Goal: Obtain resource: Download file/media

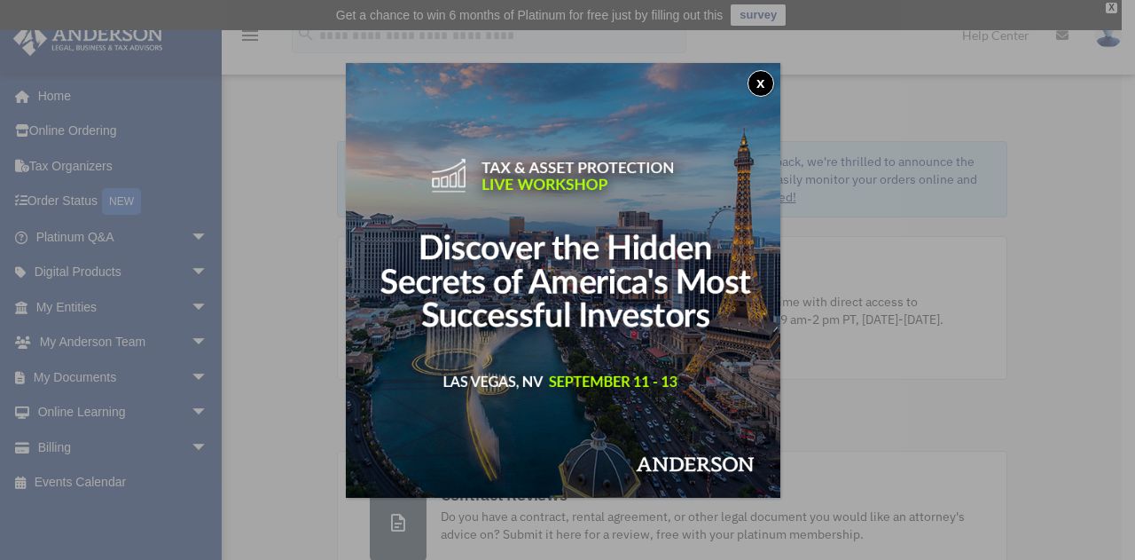
click at [765, 80] on button "x" at bounding box center [761, 83] width 27 height 27
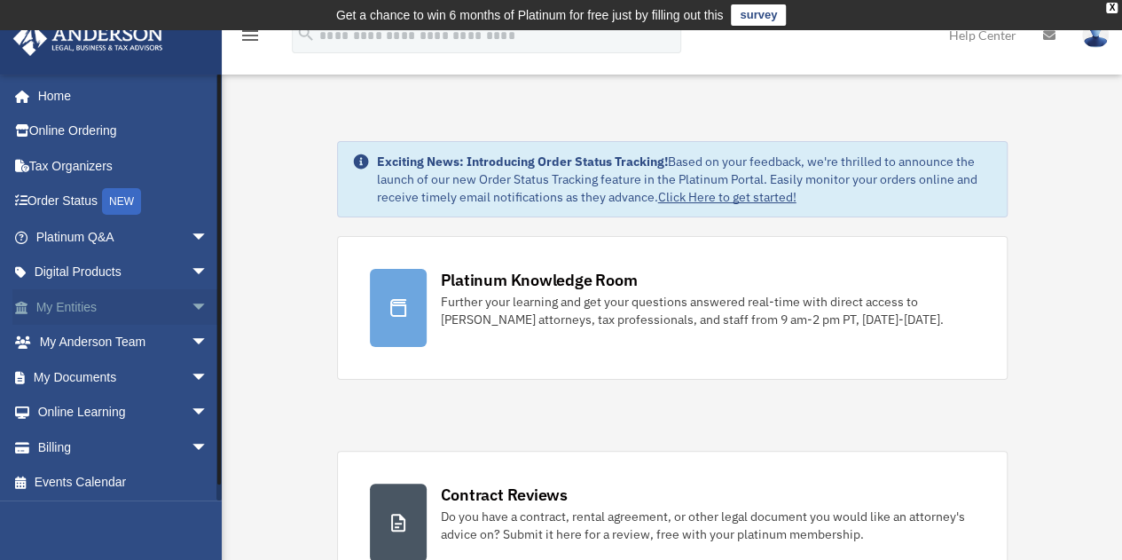
click at [142, 310] on link "My Entities arrow_drop_down" at bounding box center [123, 306] width 223 height 35
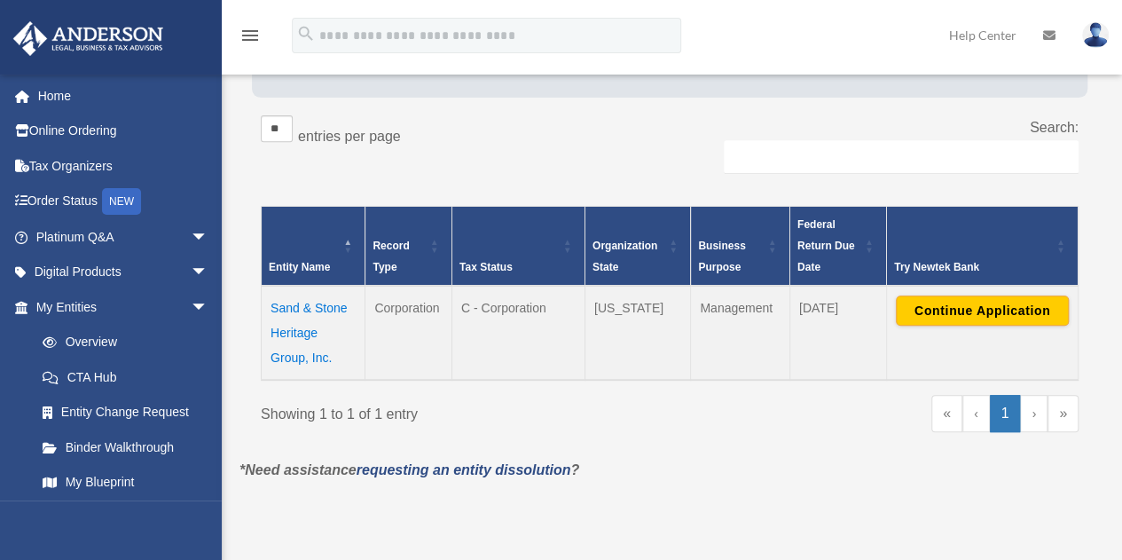
scroll to position [289, 0]
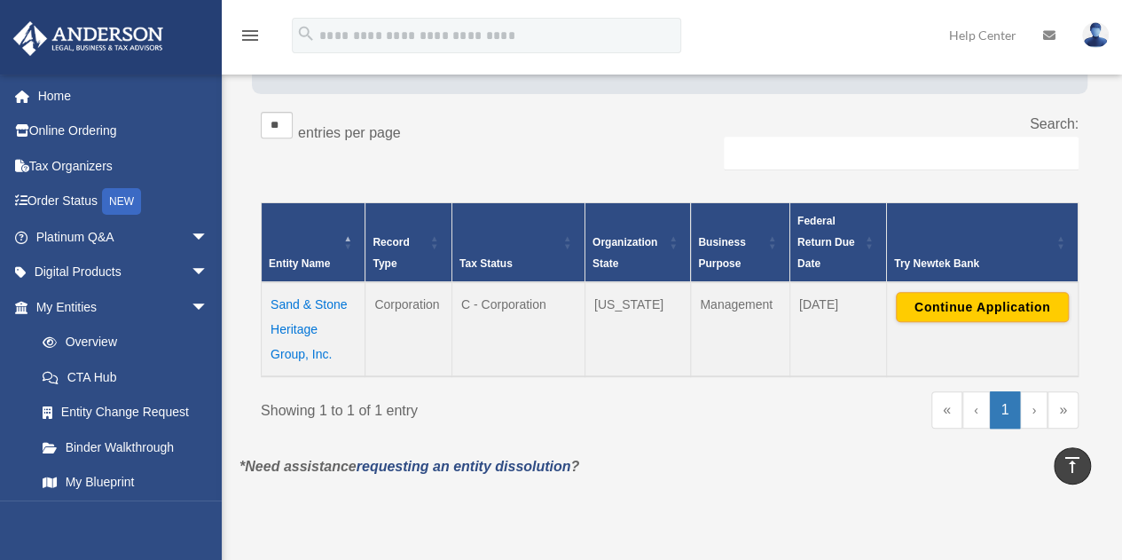
click at [323, 302] on td "Sand & Stone Heritage Group, Inc." at bounding box center [314, 329] width 104 height 94
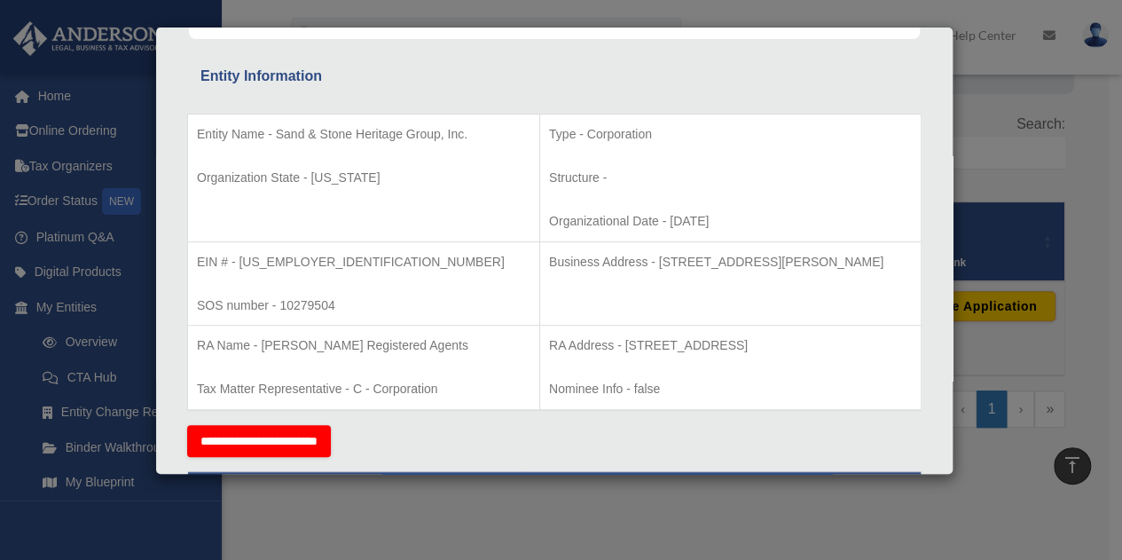
scroll to position [325, 0]
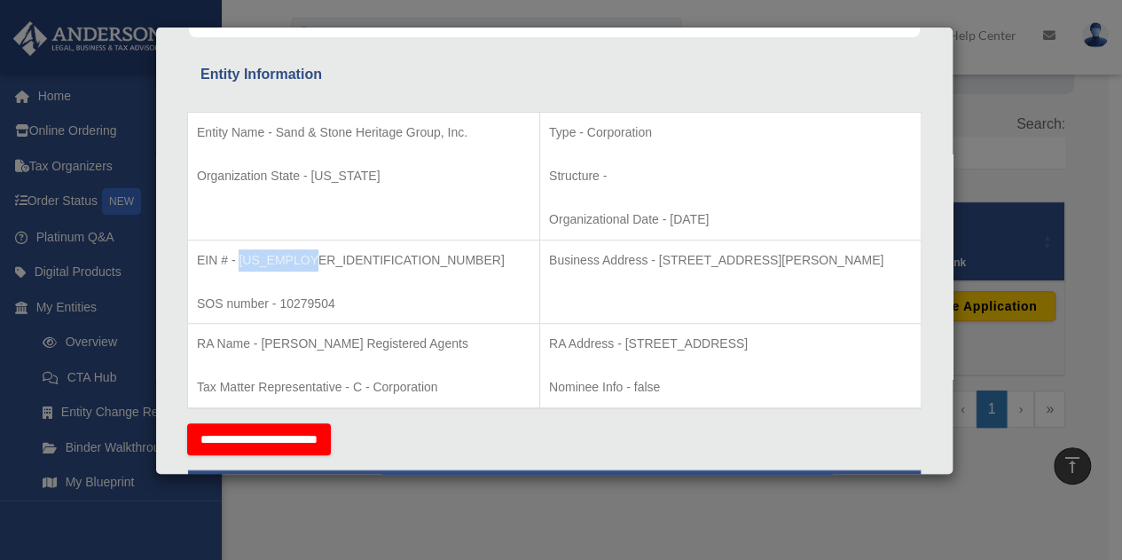
drag, startPoint x: 239, startPoint y: 259, endPoint x: 303, endPoint y: 247, distance: 64.9
click at [303, 249] on p "EIN # - 39-3499937" at bounding box center [363, 260] width 333 height 22
copy p "39-3499937"
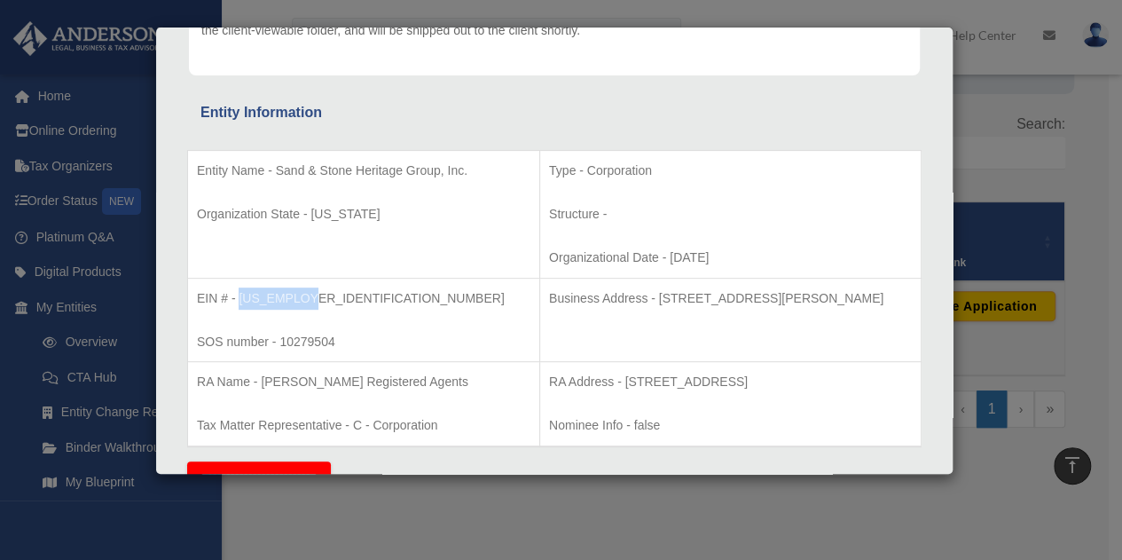
scroll to position [292, 0]
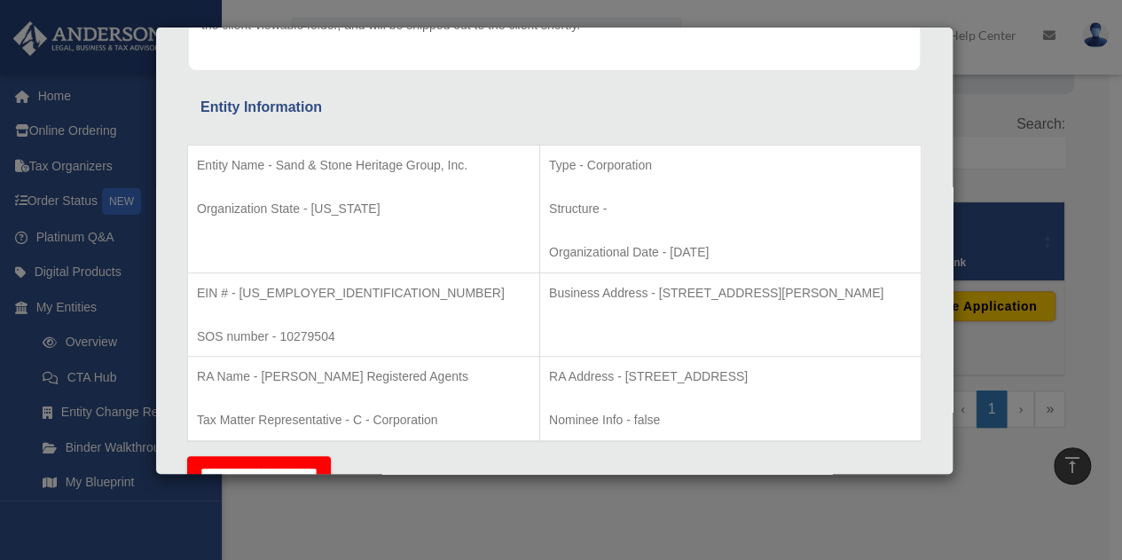
click at [1102, 282] on div "Details × Articles Sent Organizational Date" at bounding box center [561, 280] width 1122 height 560
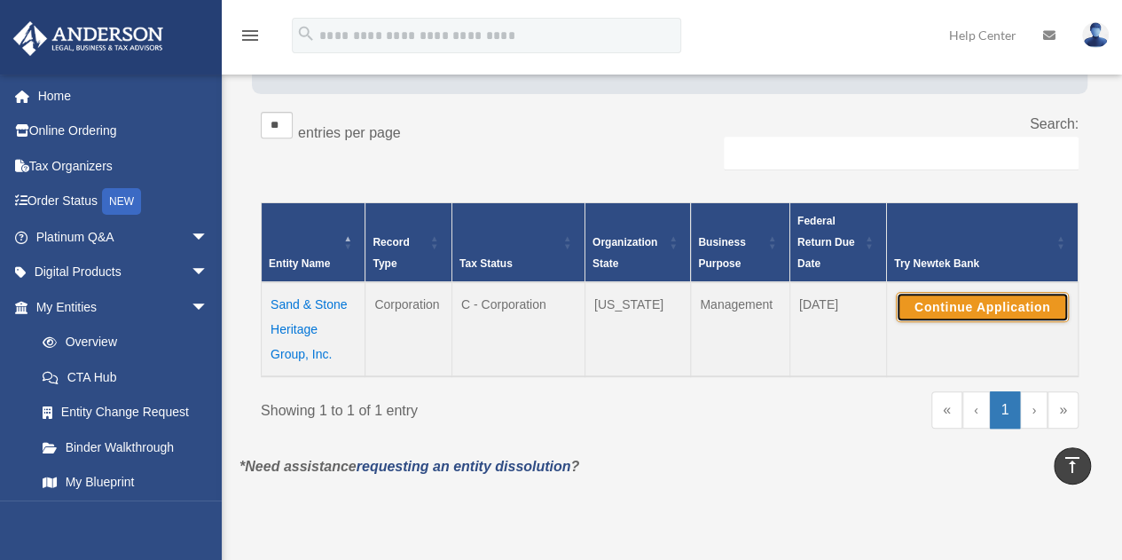
click at [992, 308] on button "Continue Application" at bounding box center [982, 307] width 173 height 30
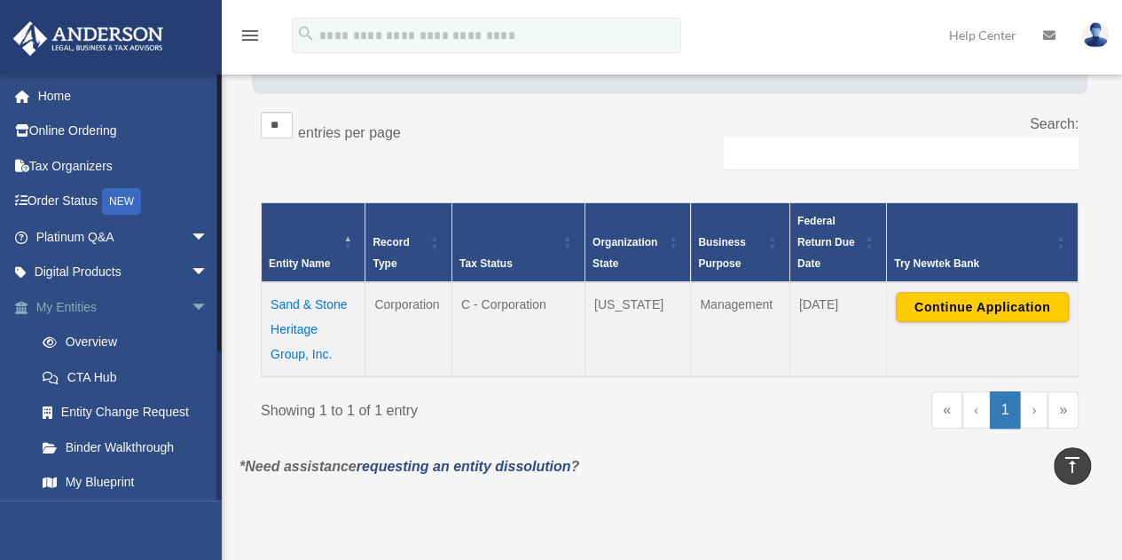
click at [191, 308] on span "arrow_drop_down" at bounding box center [208, 307] width 35 height 36
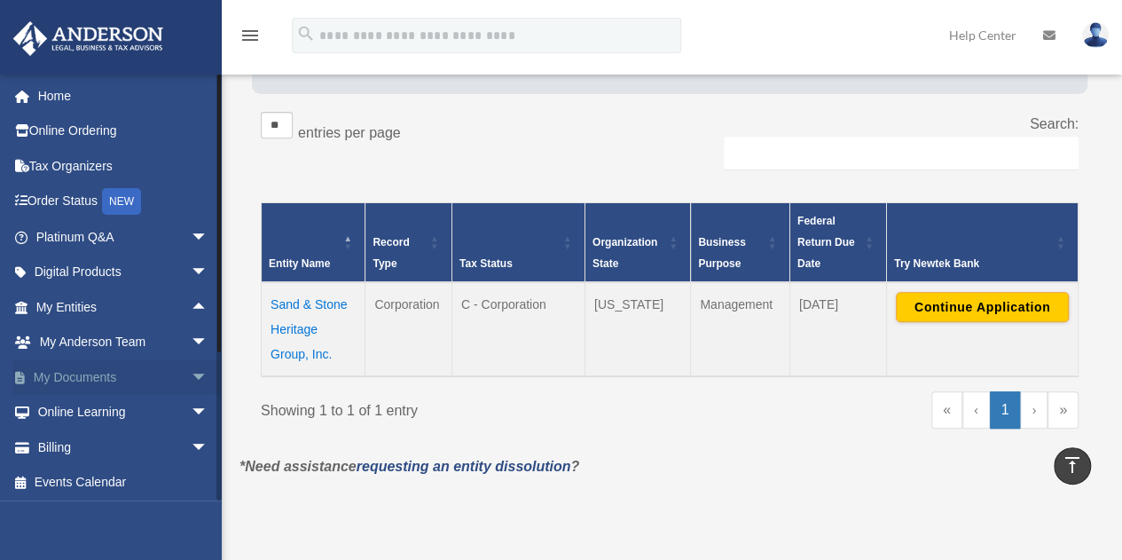
click at [193, 374] on span "arrow_drop_down" at bounding box center [208, 377] width 35 height 36
click at [84, 405] on link "Box" at bounding box center [130, 412] width 210 height 35
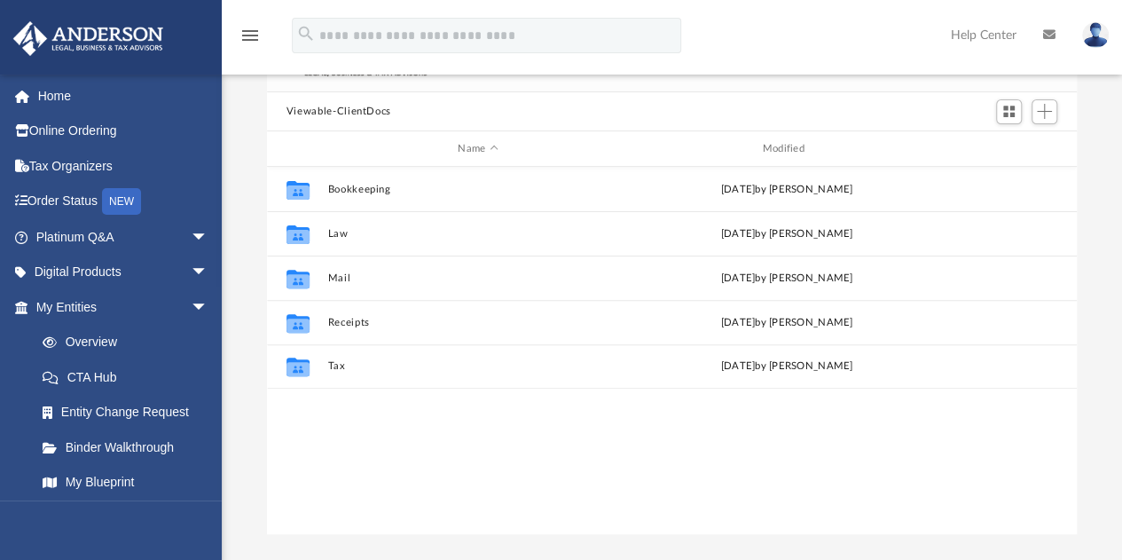
scroll to position [167, 0]
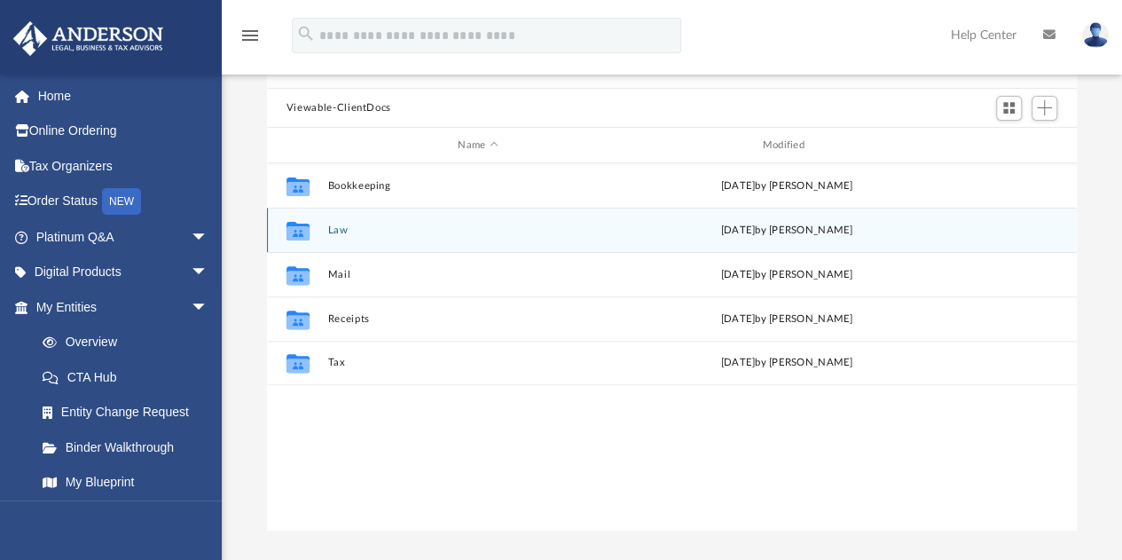
click at [337, 221] on div "Collaborated Folder Law [DATE] by [PERSON_NAME]" at bounding box center [672, 230] width 810 height 44
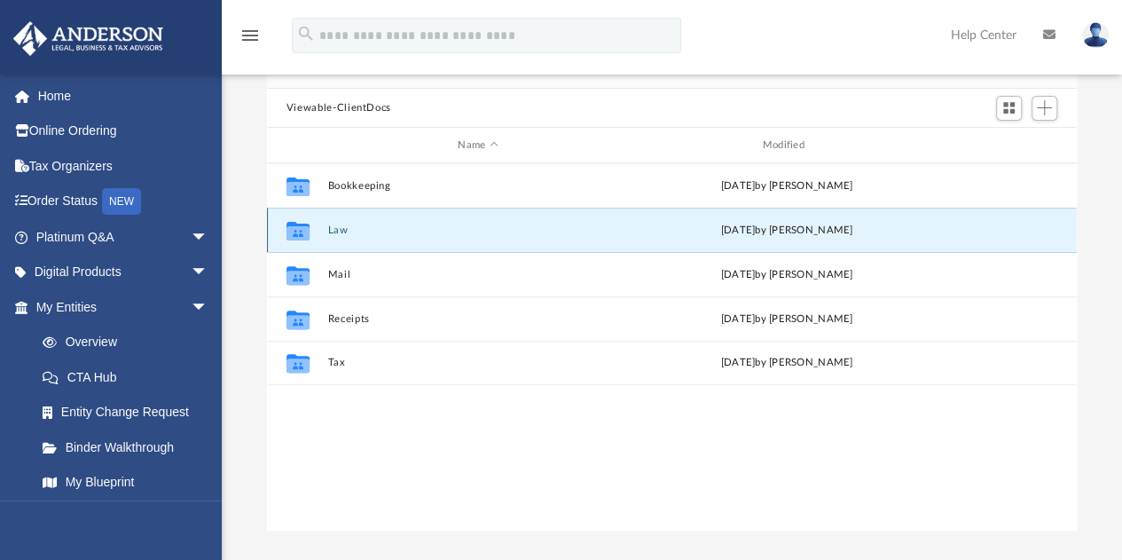
click at [337, 231] on button "Law" at bounding box center [477, 230] width 301 height 12
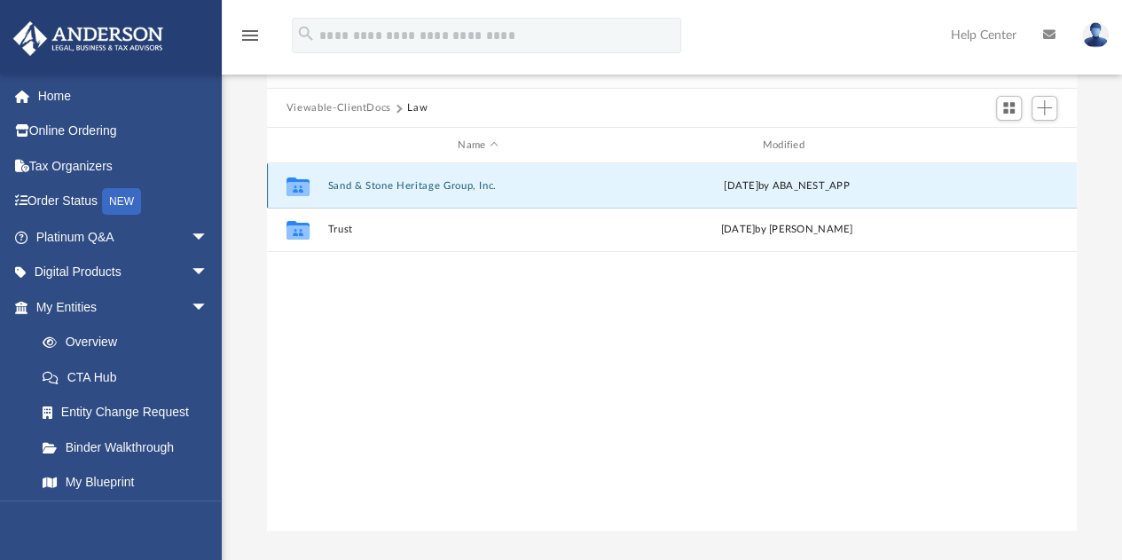
click at [399, 189] on button "Sand & Stone Heritage Group, Inc." at bounding box center [477, 186] width 301 height 12
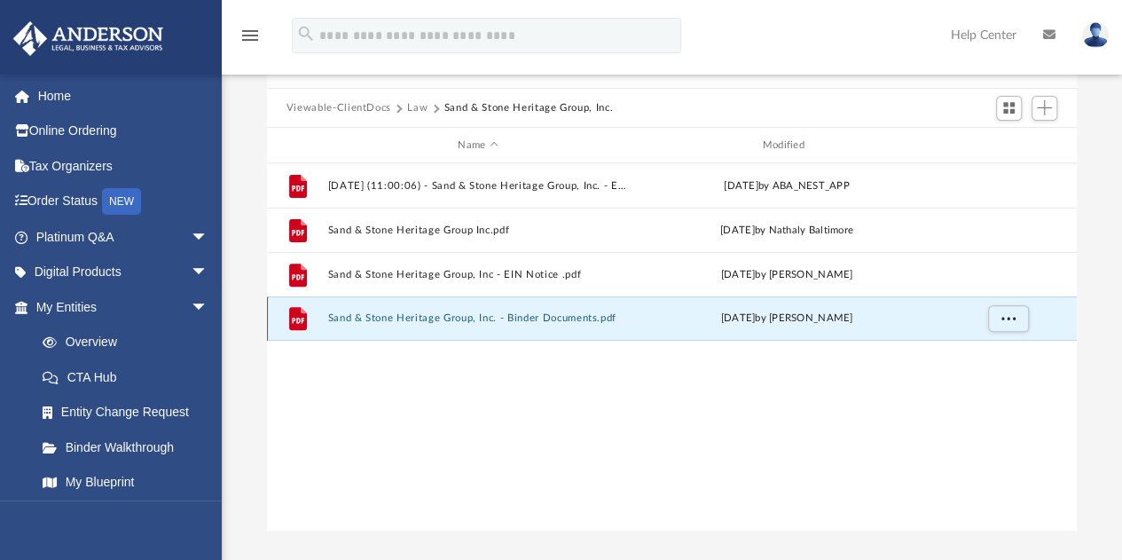
click at [420, 322] on button "Sand & Stone Heritage Group, Inc. - Binder Documents.pdf" at bounding box center [477, 319] width 301 height 12
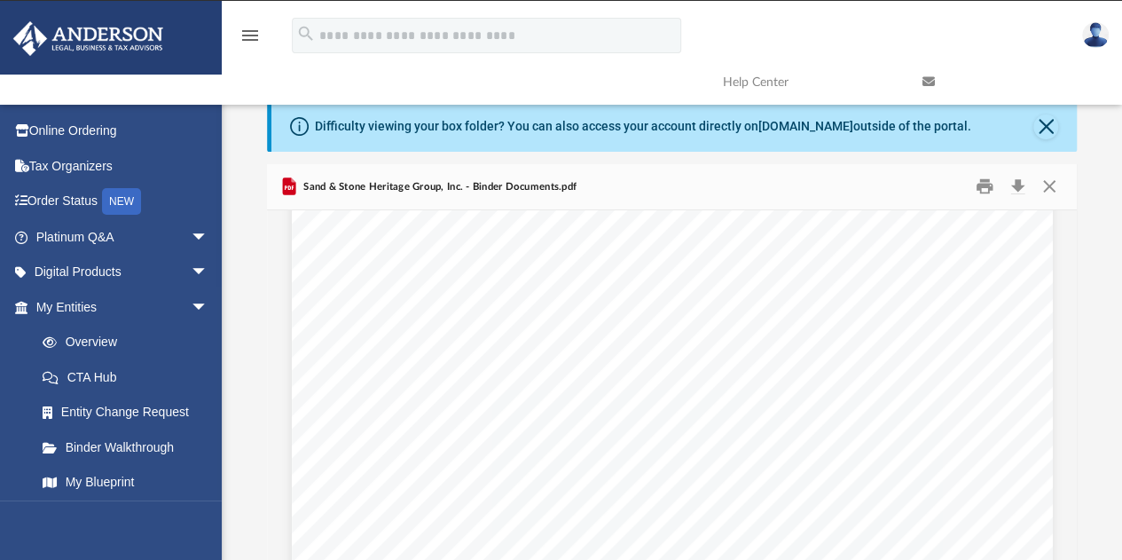
scroll to position [28, 0]
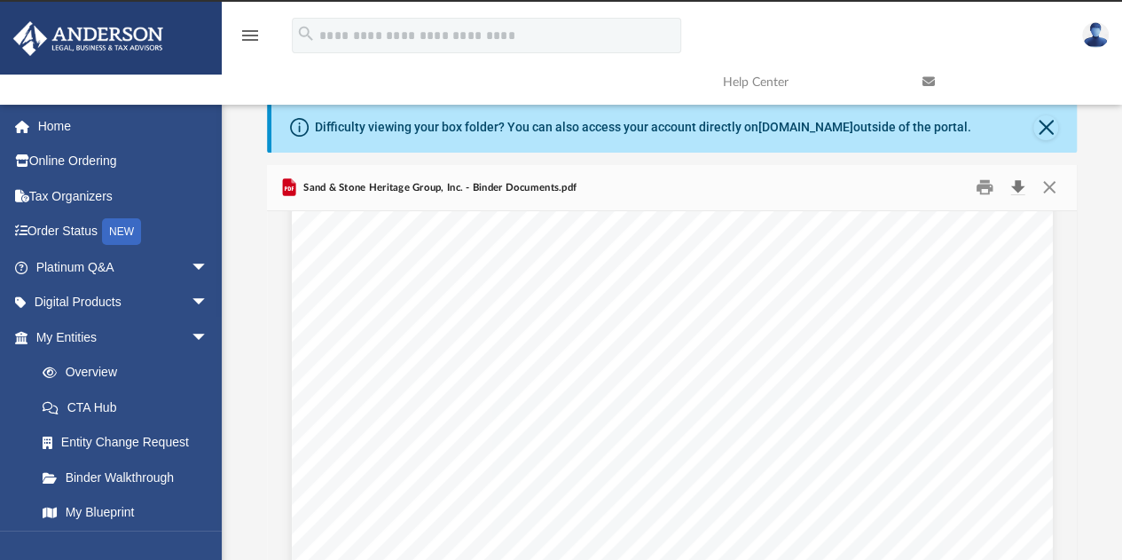
click at [1012, 190] on button "Download" at bounding box center [1017, 187] width 32 height 27
click at [99, 383] on link "Overview" at bounding box center [130, 372] width 210 height 35
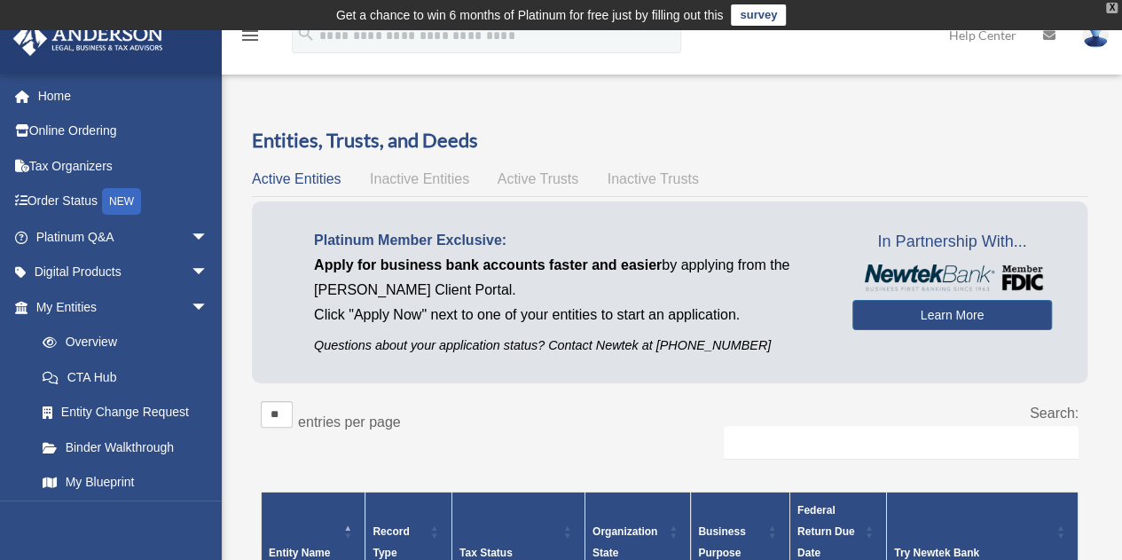
click at [1109, 10] on div "X" at bounding box center [1112, 8] width 12 height 11
